Goal: Task Accomplishment & Management: Complete application form

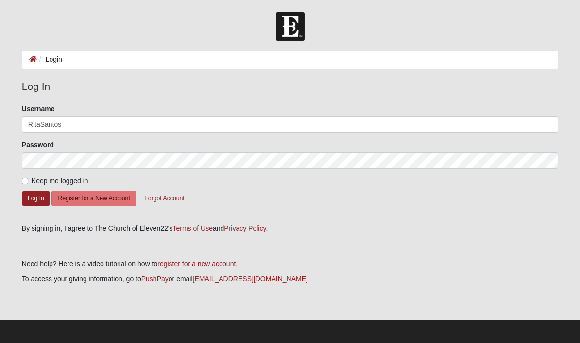
type input "RitaSantos"
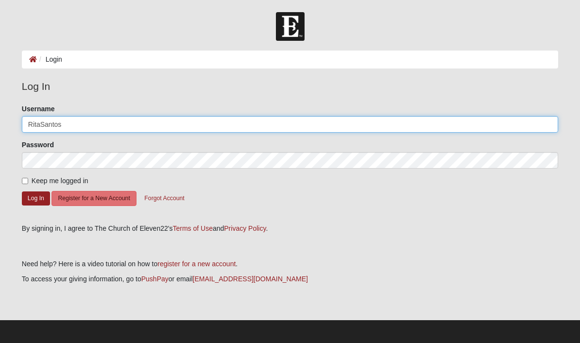
click at [35, 198] on button "Log In" at bounding box center [36, 198] width 28 height 14
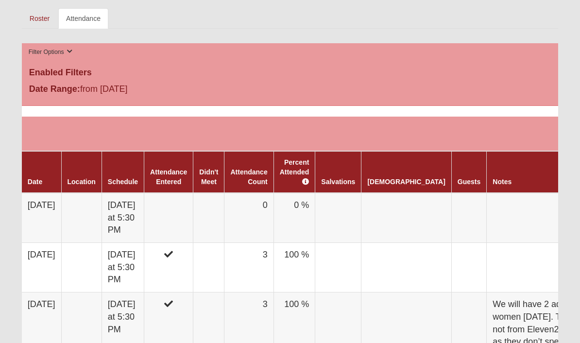
scroll to position [474, 0]
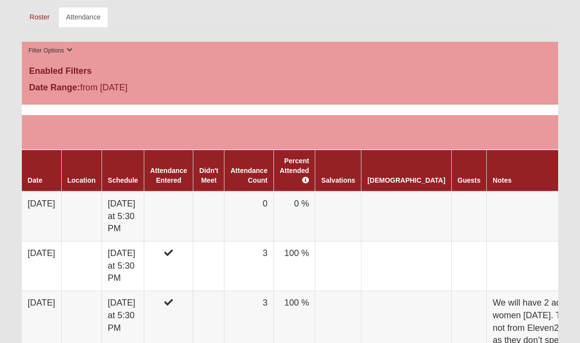
click at [190, 201] on td at bounding box center [168, 216] width 49 height 50
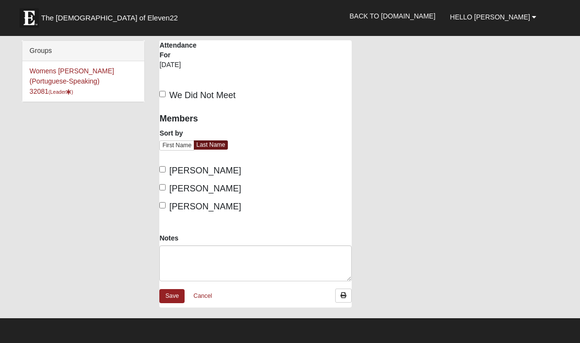
click at [172, 169] on span "De Almeida, Ana Paula" at bounding box center [205, 171] width 72 height 10
click at [166, 169] on input "De Almeida, Ana Paula" at bounding box center [162, 169] width 6 height 6
checkbox input "true"
click at [177, 193] on span "Mourao, Sanise" at bounding box center [205, 189] width 72 height 10
click at [166, 190] on input "Mourao, Sanise" at bounding box center [162, 187] width 6 height 6
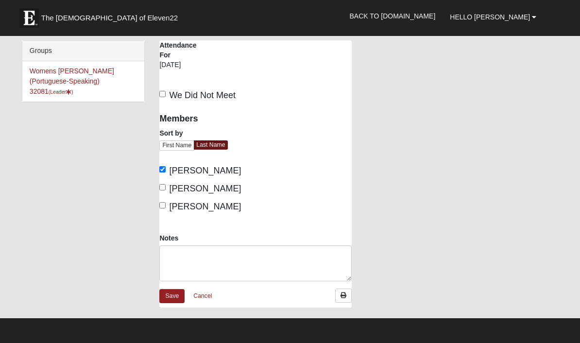
checkbox input "true"
click at [166, 208] on input "Santos, Rita" at bounding box center [162, 205] width 6 height 6
checkbox input "true"
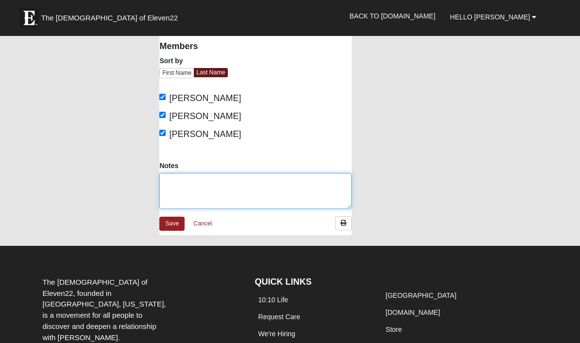
click at [228, 198] on textarea "Notes" at bounding box center [255, 191] width 192 height 36
type textarea "We will have 3 more today."
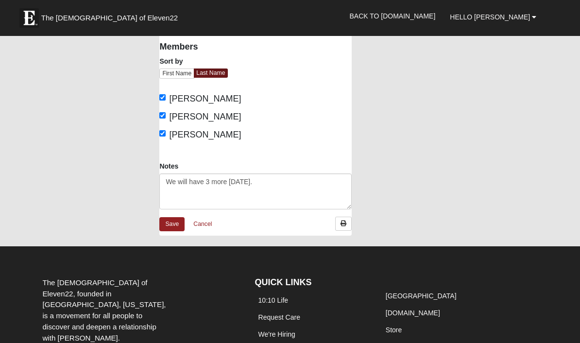
click at [173, 231] on link "Save" at bounding box center [171, 224] width 25 height 14
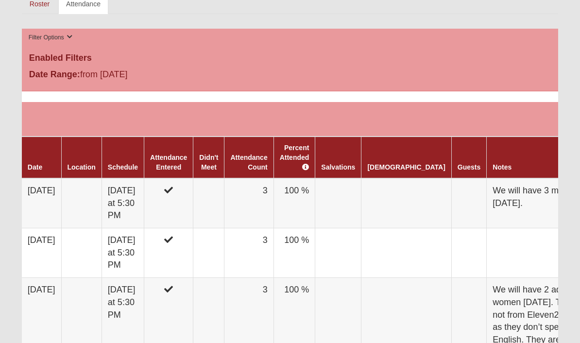
scroll to position [493, 0]
